Goal: Information Seeking & Learning: Learn about a topic

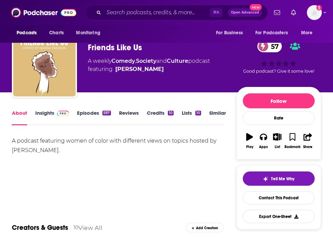
scroll to position [18, 0]
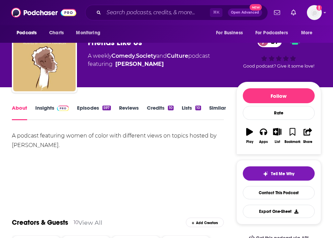
click at [43, 112] on link "Insights" at bounding box center [52, 112] width 34 height 16
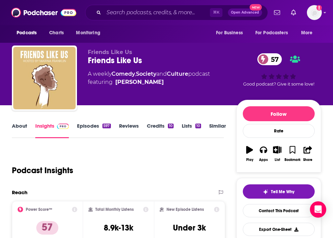
click at [94, 129] on link "Episodes 597" at bounding box center [94, 130] width 34 height 16
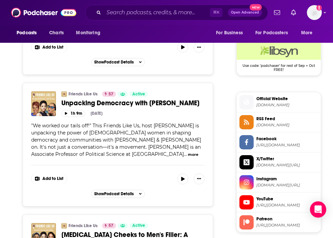
scroll to position [545, 0]
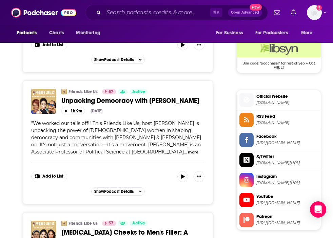
click at [119, 97] on span "Unpacking Democracy with [PERSON_NAME]" at bounding box center [130, 100] width 138 height 8
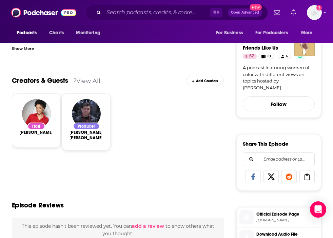
scroll to position [191, 0]
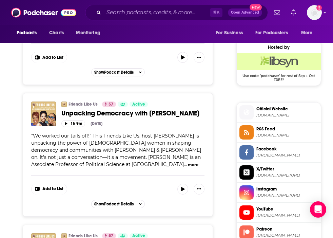
scroll to position [537, 0]
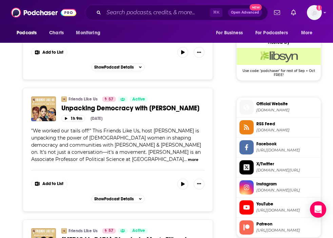
click at [188, 162] on button "more" at bounding box center [193, 160] width 11 height 6
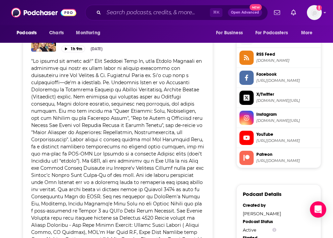
scroll to position [573, 0]
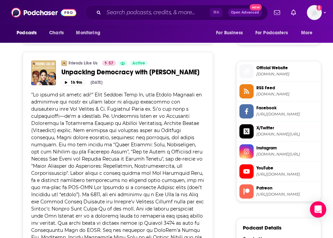
click at [114, 68] on span "Unpacking Democracy with [PERSON_NAME]" at bounding box center [130, 72] width 138 height 8
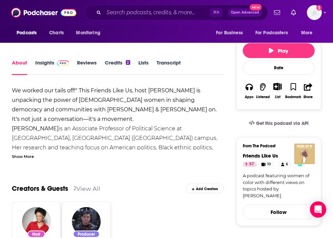
scroll to position [32, 0]
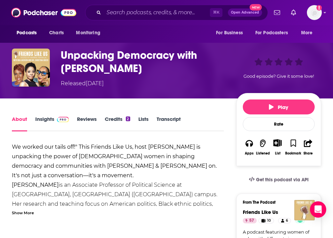
click at [177, 116] on link "Transcript" at bounding box center [169, 124] width 24 height 16
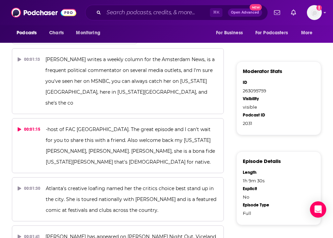
scroll to position [389, 0]
